Goal: Task Accomplishment & Management: Use online tool/utility

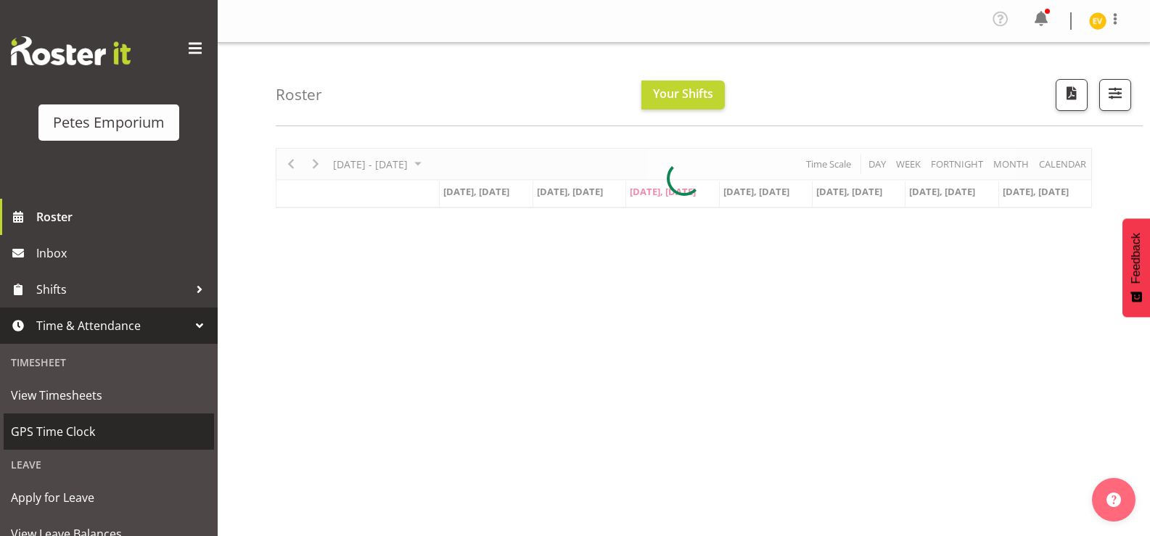
click at [133, 435] on span "GPS Time Clock" at bounding box center [109, 432] width 196 height 22
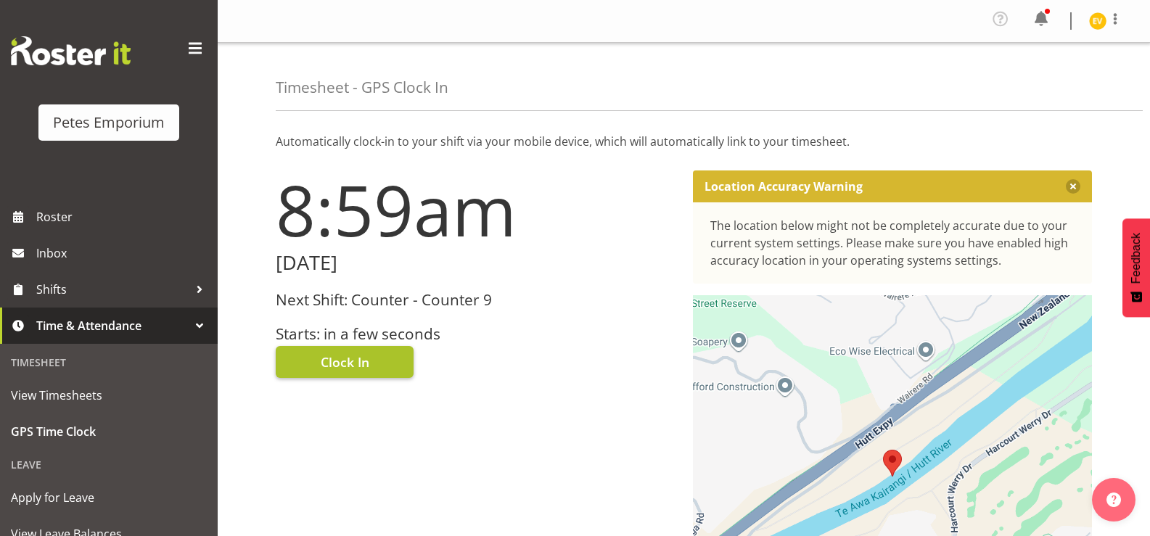
click at [355, 371] on button "Clock In" at bounding box center [345, 362] width 138 height 32
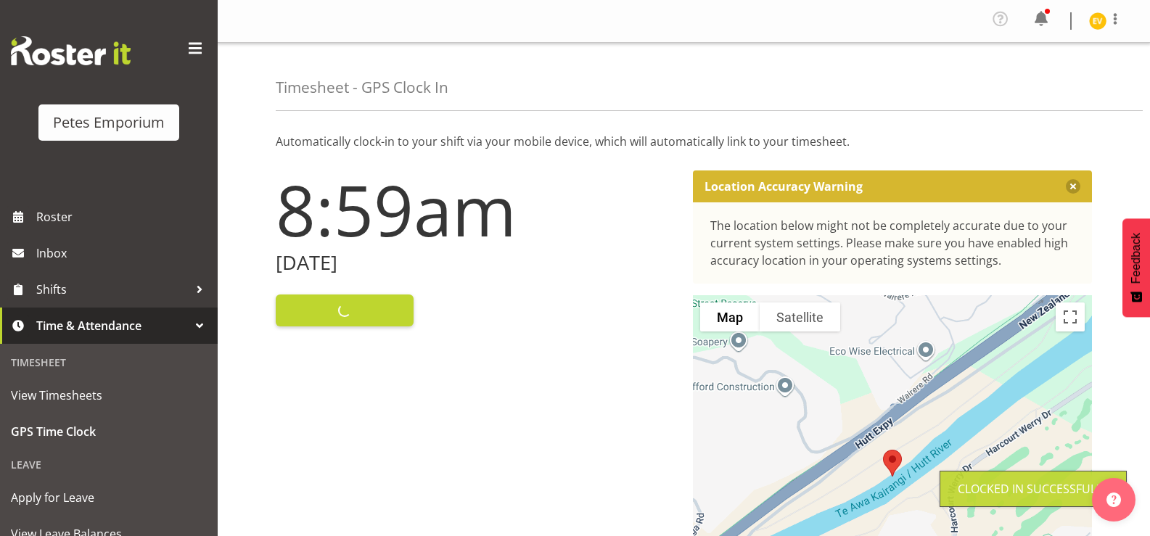
click at [1095, 27] on img at bounding box center [1097, 20] width 17 height 17
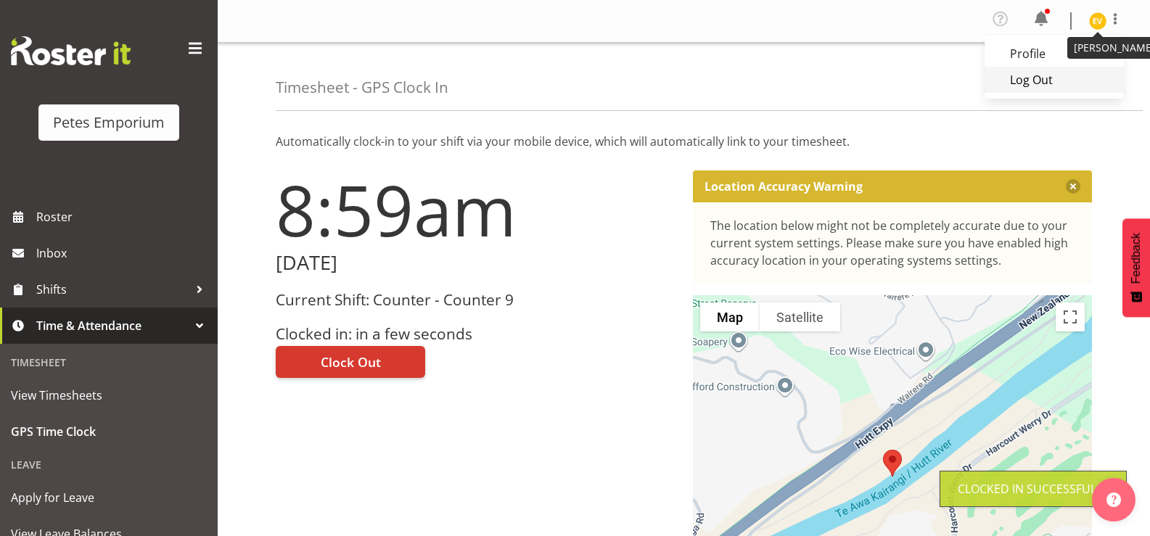
click at [1051, 88] on link "Log Out" at bounding box center [1053, 80] width 139 height 26
